Goal: Information Seeking & Learning: Learn about a topic

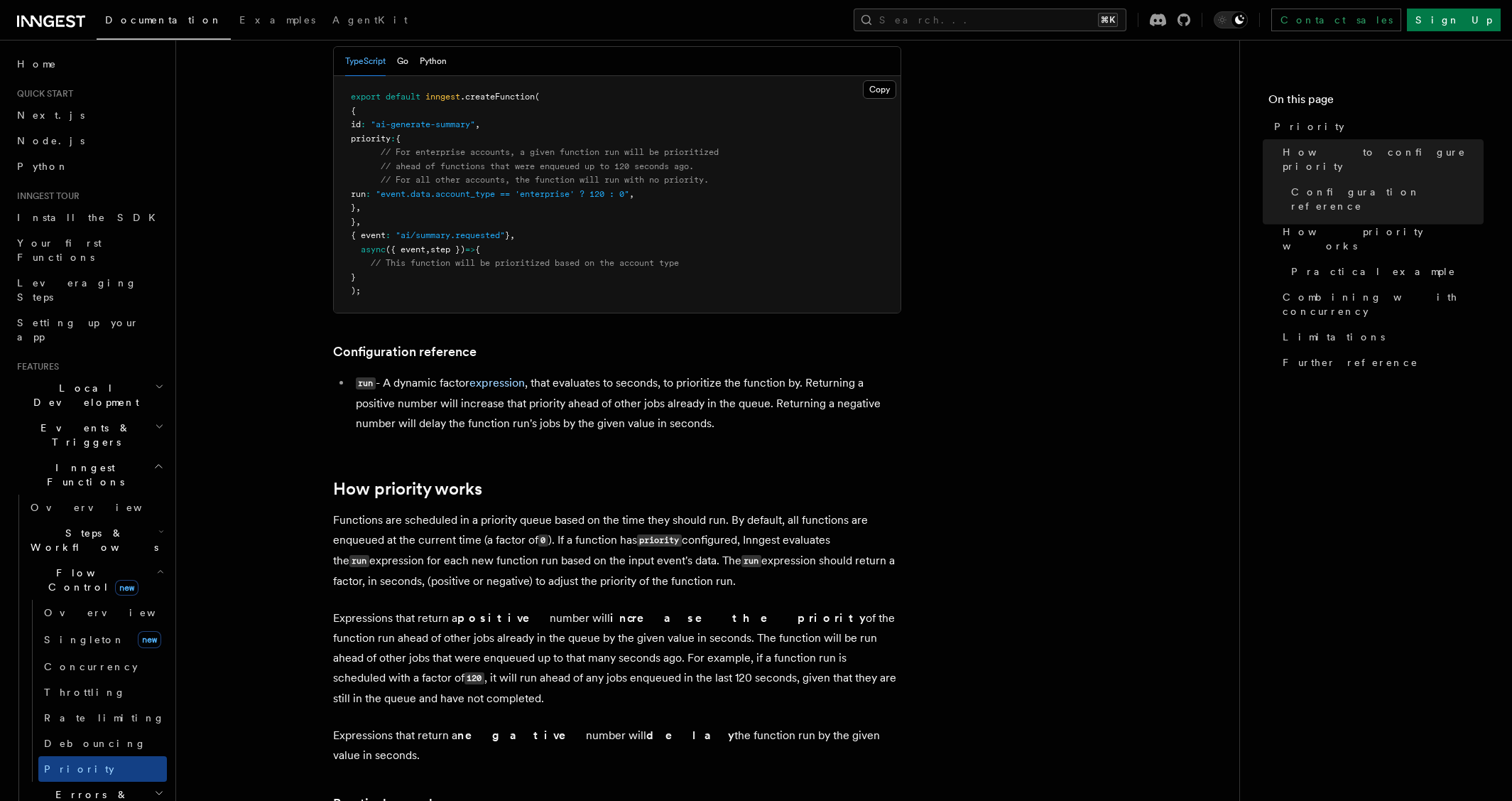
scroll to position [475, 0]
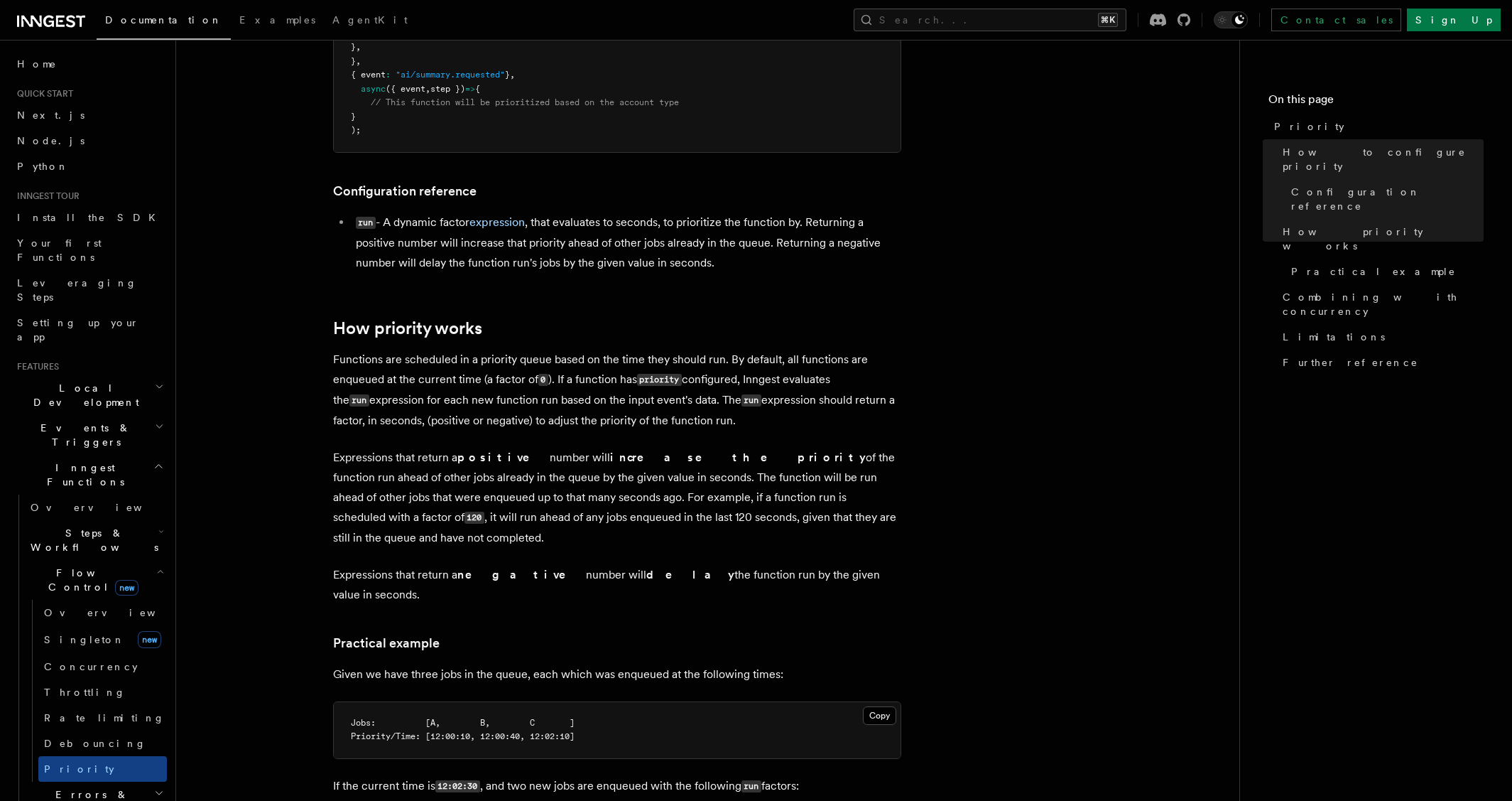
click at [219, 266] on article "Features Inngest Functions Flow Control Priority Priority allows you to dynamic…" at bounding box center [708, 671] width 1018 height 2168
click at [261, 240] on article "Features Inngest Functions Flow Control Priority Priority allows you to dynamic…" at bounding box center [708, 668] width 1018 height 2168
click at [262, 270] on article "Features Inngest Functions Flow Control Priority Priority allows you to dynamic…" at bounding box center [708, 668] width 1018 height 2168
click at [261, 269] on article "Features Inngest Functions Flow Control Priority Priority allows you to dynamic…" at bounding box center [708, 668] width 1018 height 2168
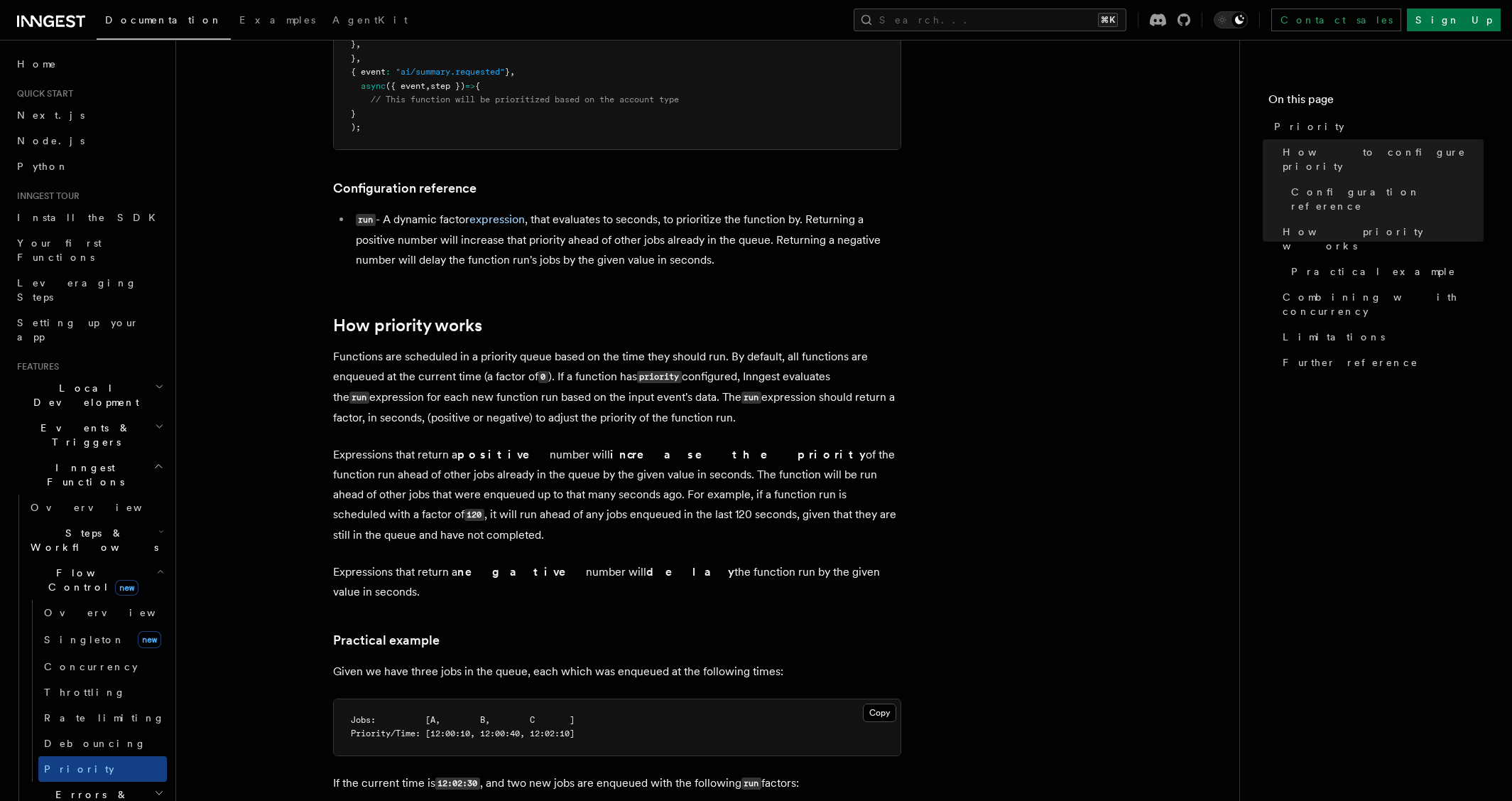
click at [265, 263] on article "Features Inngest Functions Flow Control Priority Priority allows you to dynamic…" at bounding box center [708, 668] width 1018 height 2168
click at [258, 474] on article "Features Inngest Functions Flow Control Priority Priority allows you to dynamic…" at bounding box center [708, 668] width 1018 height 2168
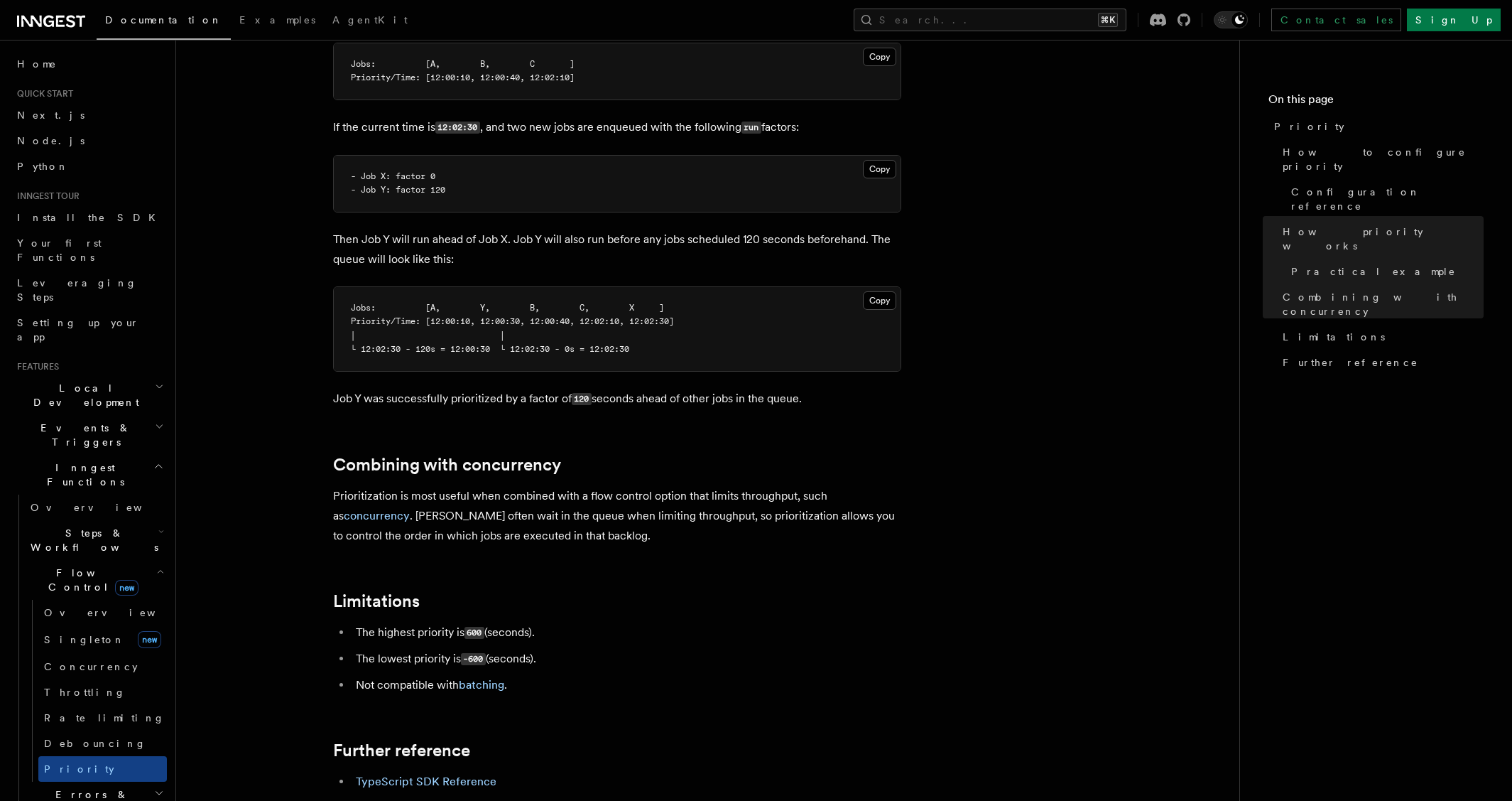
click at [744, 530] on article "Features Inngest Functions Flow Control Priority Priority allows you to dynamic…" at bounding box center [708, 13] width 1018 height 2168
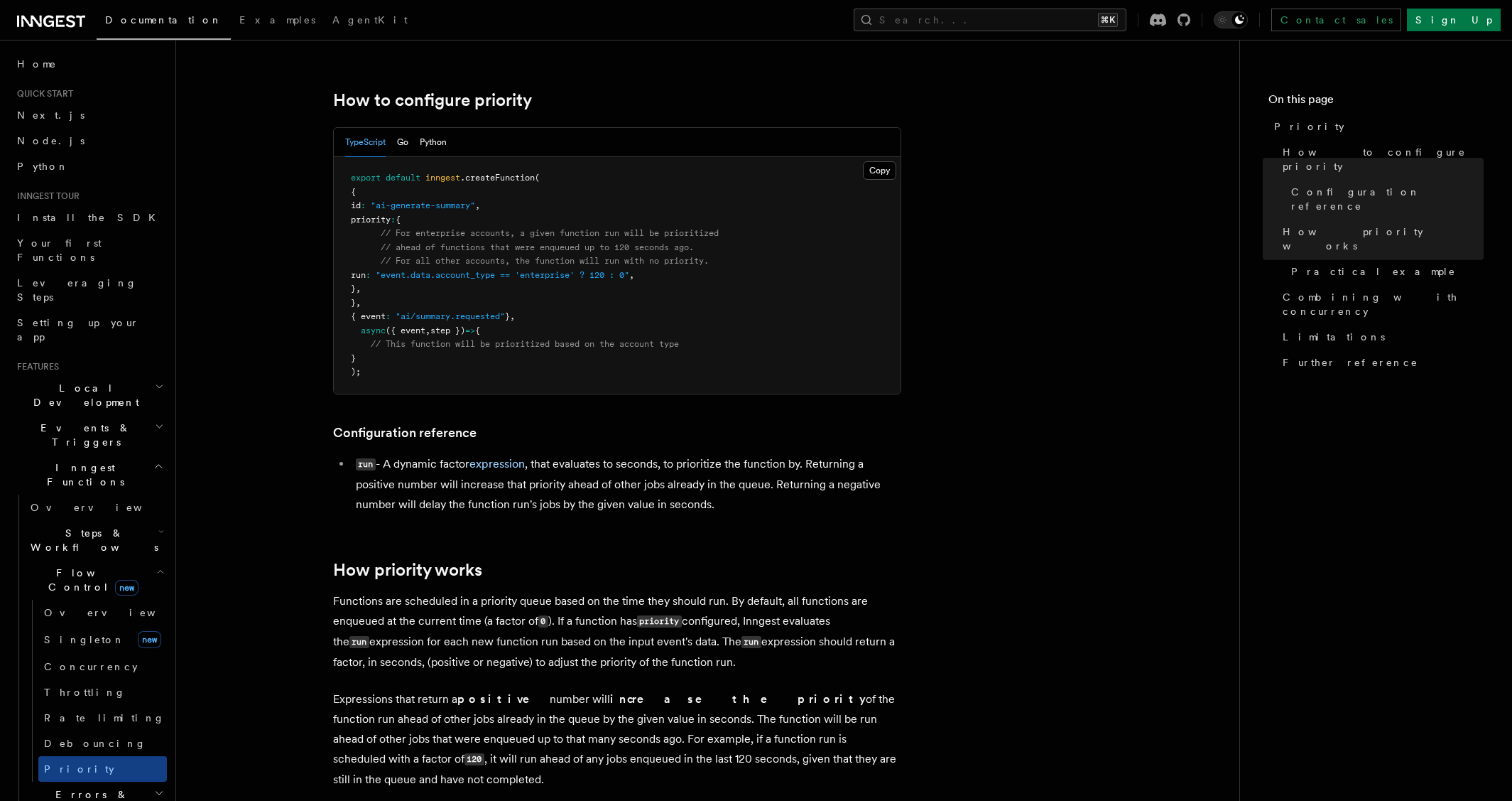
scroll to position [0, 0]
